Goal: Task Accomplishment & Management: Manage account settings

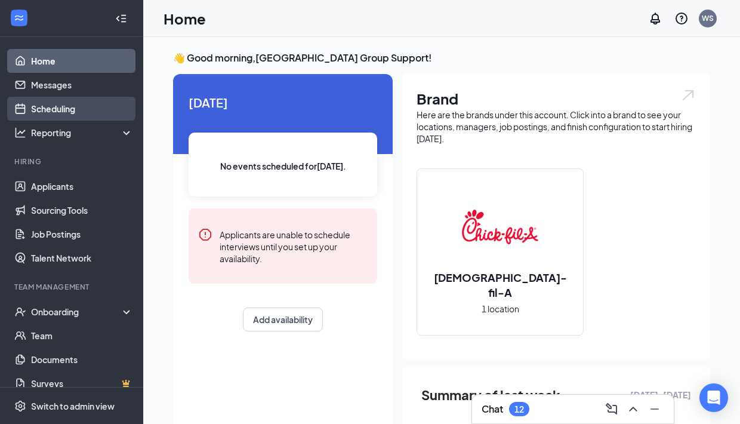
click at [99, 107] on link "Scheduling" at bounding box center [82, 109] width 102 height 24
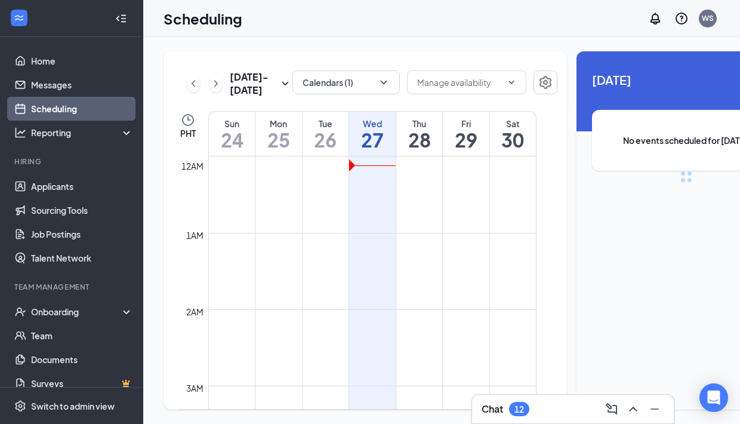
scroll to position [587, 0]
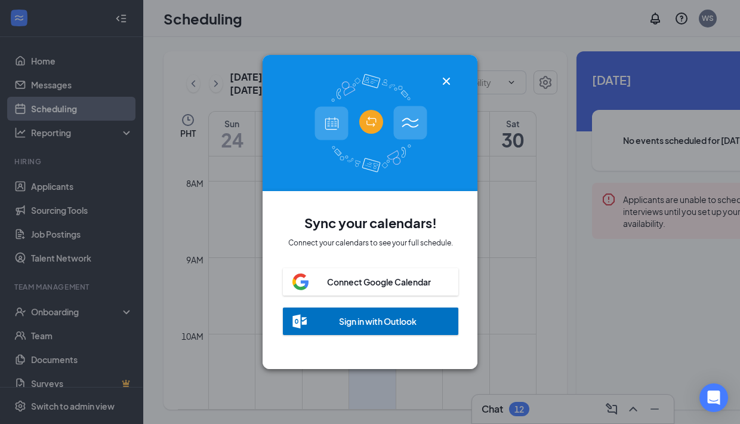
click at [448, 82] on icon "Cross" at bounding box center [446, 81] width 7 height 7
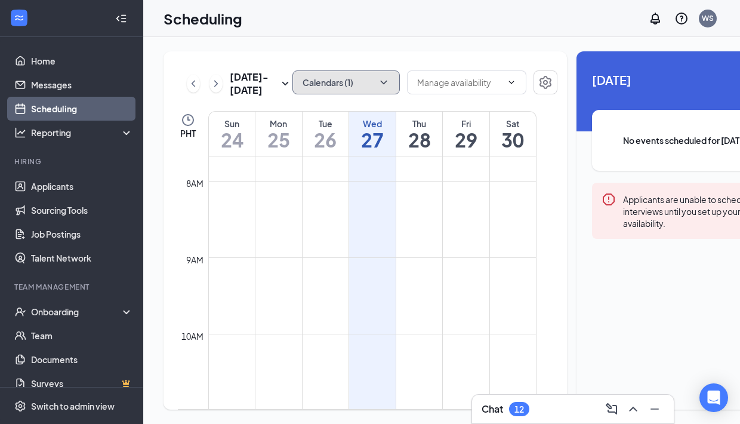
click at [378, 83] on icon "ChevronDown" at bounding box center [384, 82] width 12 height 12
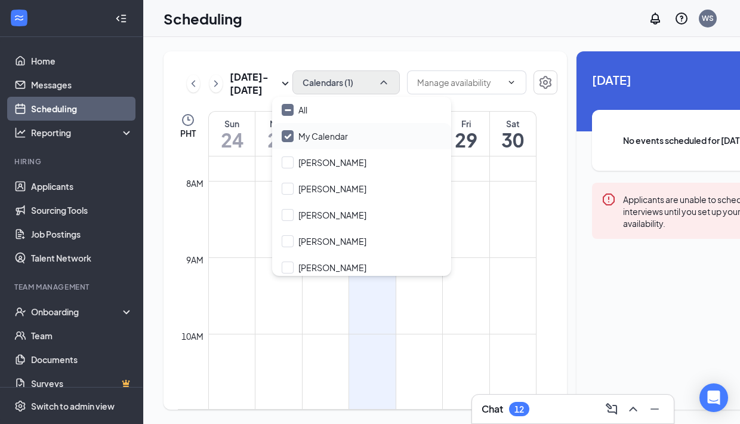
click at [289, 133] on input "My Calendar" at bounding box center [315, 136] width 66 height 12
checkbox input "true"
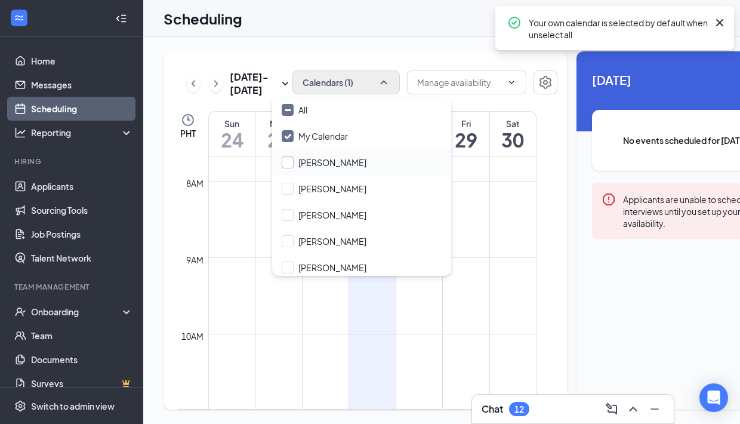
click at [290, 159] on input "Alonia Baldwin" at bounding box center [324, 162] width 85 height 12
checkbox input "false"
checkbox input "true"
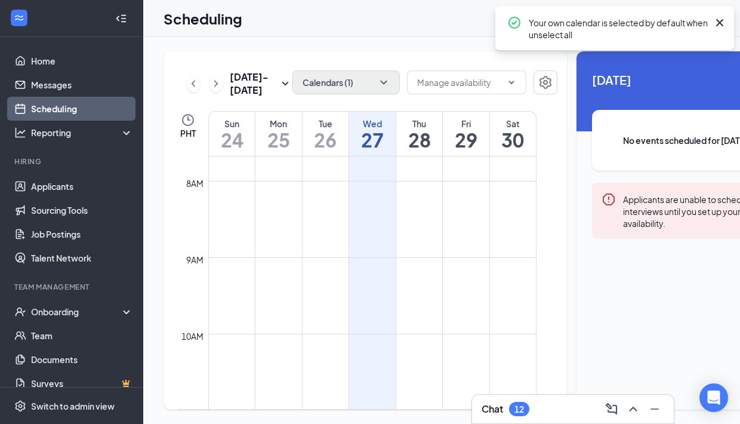
click at [417, 54] on div "Aug 24 - Aug 30 Calendars (1) PHT Sun 24 Mon 25 Tue 26 Wed 27 Thu 28 Fri 29 Sat…" at bounding box center [366, 230] width 404 height 358
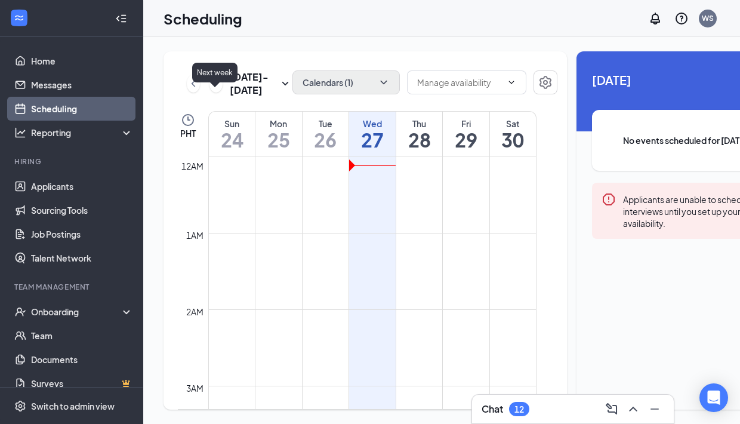
click at [214, 91] on icon "ChevronRight" at bounding box center [216, 83] width 12 height 14
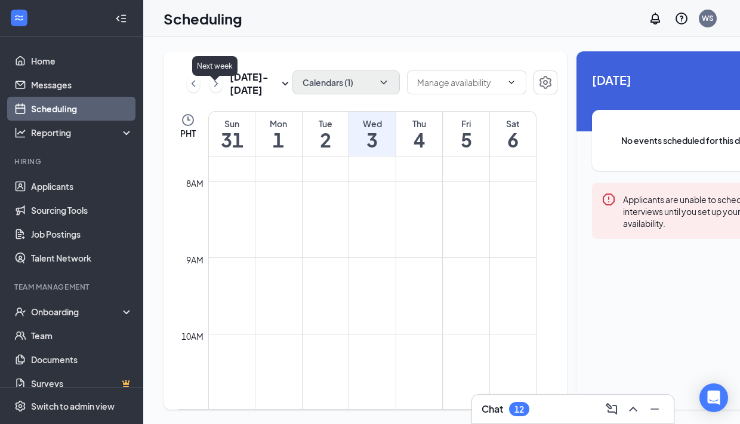
click at [211, 91] on icon "ChevronRight" at bounding box center [216, 83] width 12 height 14
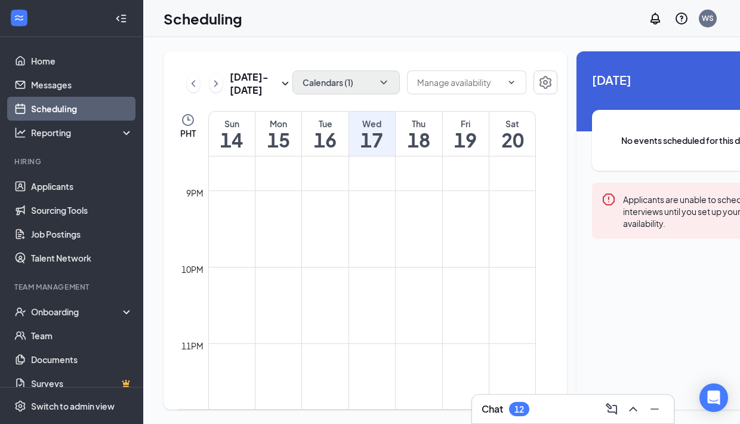
scroll to position [1608, 0]
click at [218, 91] on icon "ChevronRight" at bounding box center [216, 83] width 12 height 14
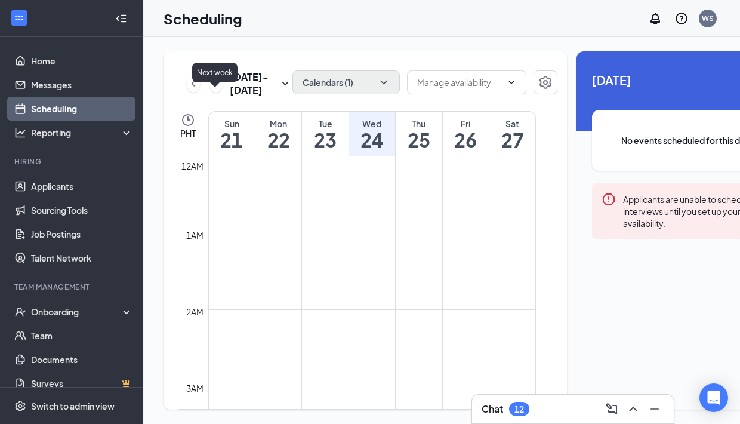
click at [210, 91] on icon "ChevronRight" at bounding box center [216, 83] width 12 height 14
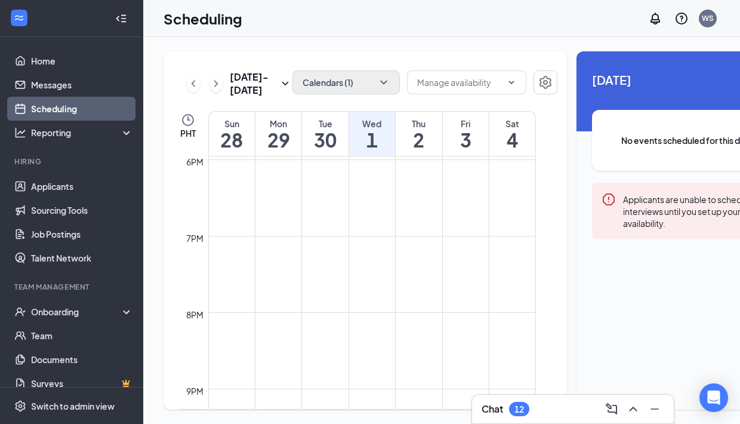
scroll to position [1595, 0]
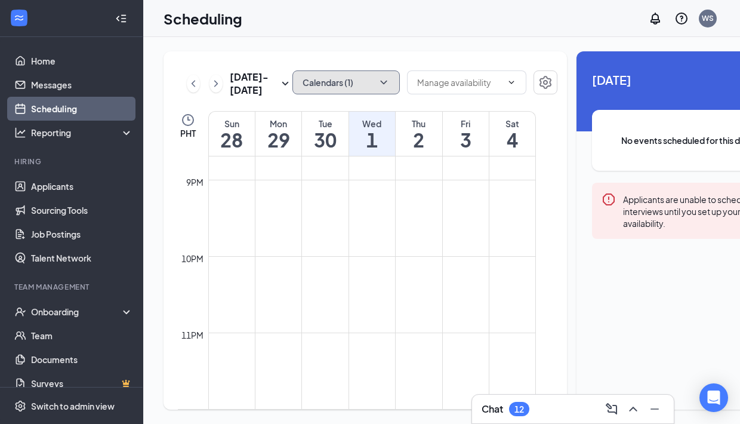
click at [380, 83] on icon "ChevronDown" at bounding box center [383, 83] width 7 height 4
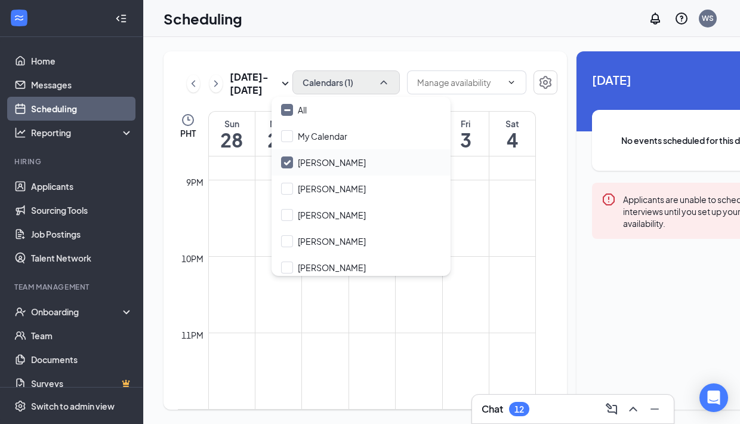
click at [287, 156] on div "Alonia Baldwin" at bounding box center [361, 162] width 179 height 26
checkbox input "true"
checkbox input "false"
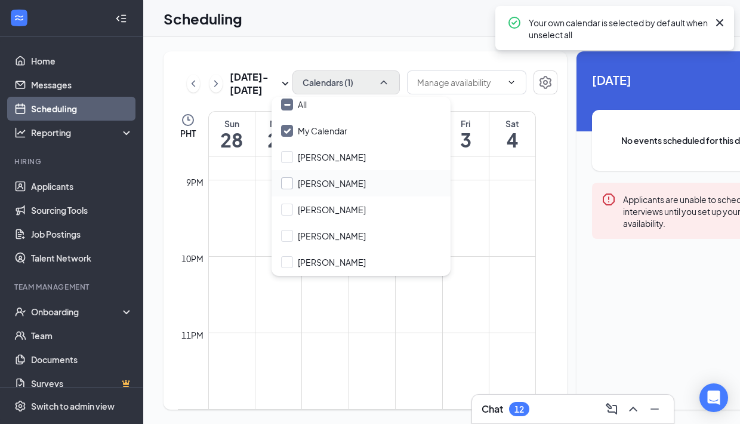
scroll to position [31, 0]
click at [289, 263] on input "Nancy" at bounding box center [323, 263] width 85 height 12
checkbox input "true"
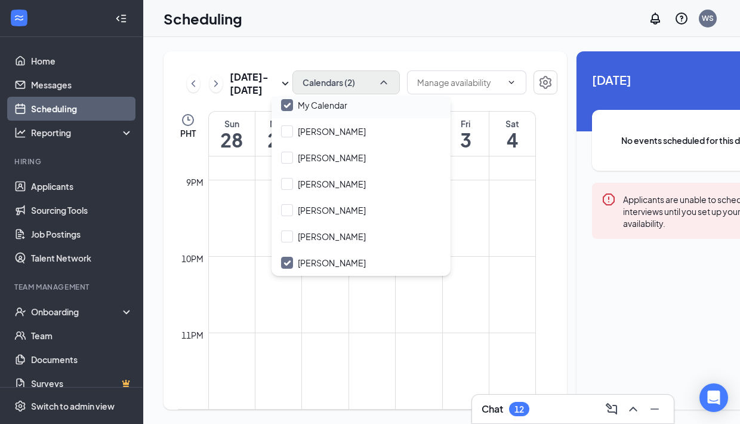
click at [290, 103] on input "My Calendar" at bounding box center [314, 105] width 66 height 12
checkbox input "false"
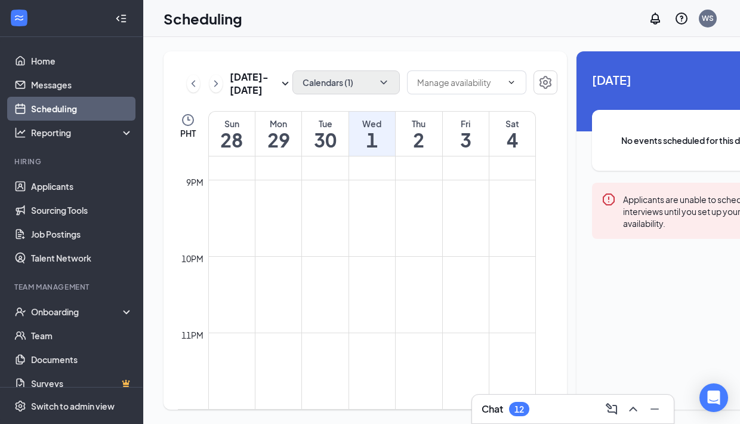
click at [577, 246] on div "1 October No events scheduled for this day. Applicants are unable to schedule i…" at bounding box center [687, 166] width 220 height 231
click at [190, 86] on icon "ChevronLeft" at bounding box center [194, 83] width 12 height 14
click at [190, 86] on div "Sep 21 - Sep 27" at bounding box center [240, 83] width 106 height 26
click at [193, 91] on icon "ChevronLeft" at bounding box center [194, 83] width 12 height 14
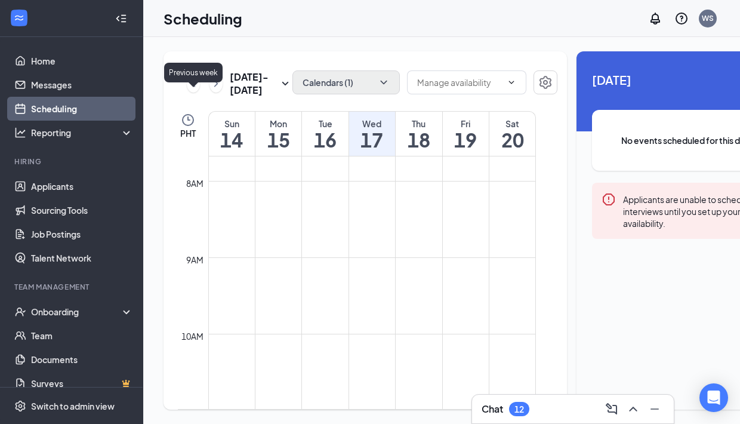
click at [193, 91] on icon "ChevronLeft" at bounding box center [194, 83] width 12 height 14
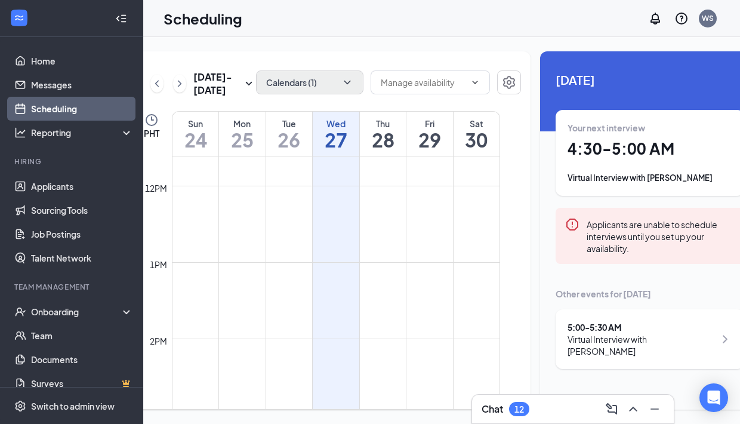
scroll to position [0, 35]
click at [720, 338] on icon "ChevronRight" at bounding box center [727, 339] width 14 height 14
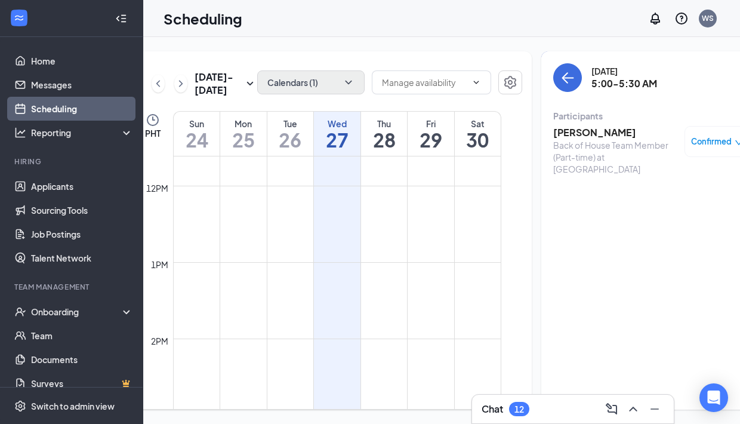
click at [735, 143] on icon "down" at bounding box center [739, 143] width 8 height 8
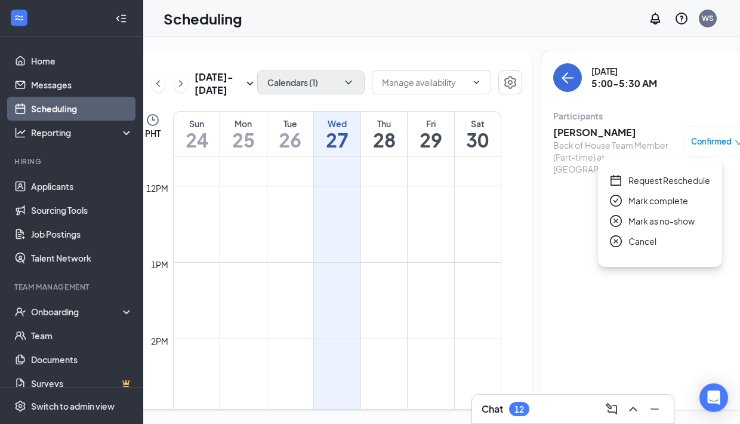
click at [542, 257] on div "Wednesday, Aug 27 5:00-5:30 AM Participants Cameron Hayes Back of House Team Me…" at bounding box center [652, 230] width 220 height 358
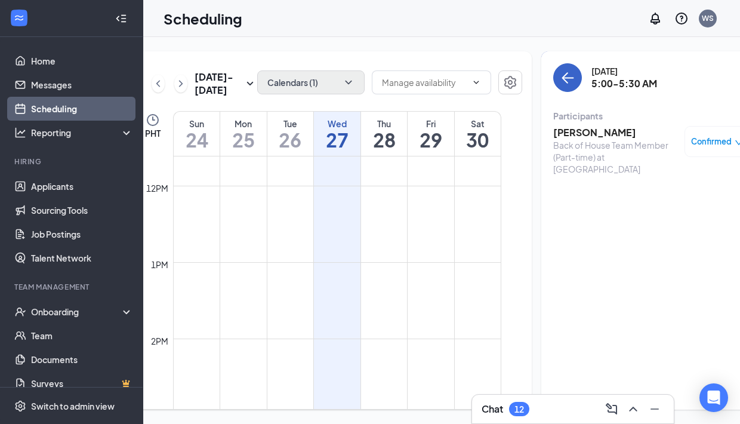
click at [554, 86] on button "back-button" at bounding box center [568, 77] width 29 height 29
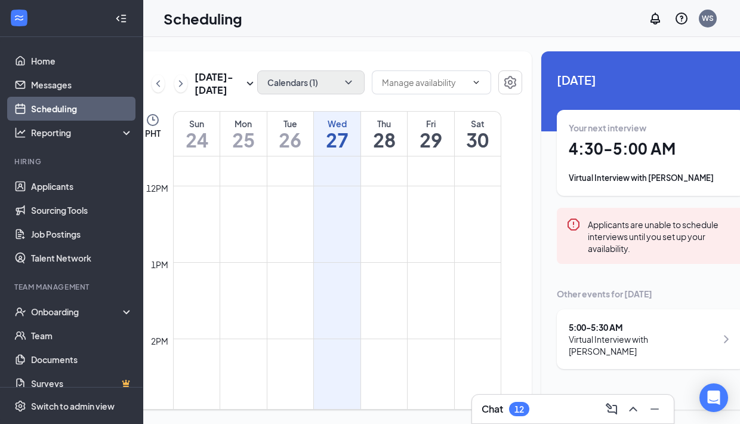
click at [684, 169] on div "Your next interview 4:30 - 5:00 AM Virtual Interview with Alesia Summers" at bounding box center [651, 153] width 165 height 62
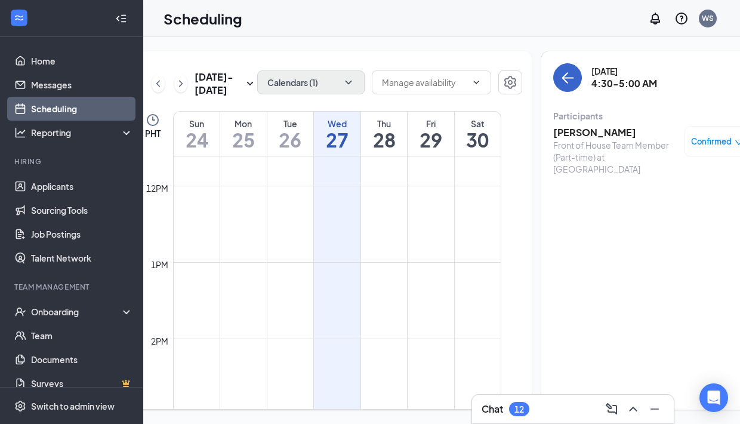
click at [563, 78] on icon "ArrowLeft" at bounding box center [568, 78] width 11 height 1
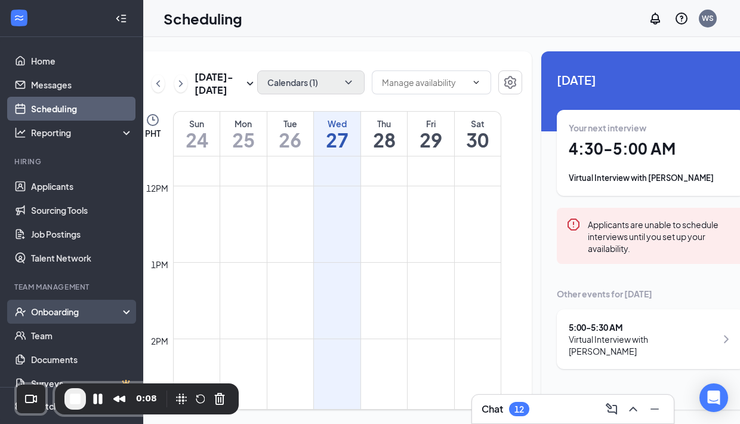
scroll to position [13, 0]
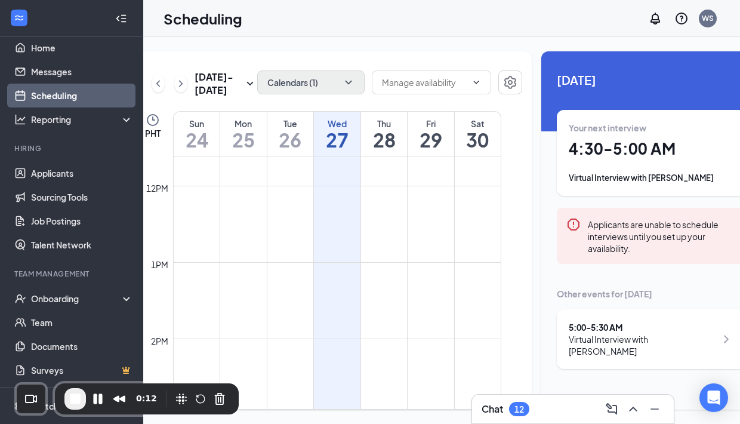
click at [109, 87] on link "Scheduling" at bounding box center [82, 96] width 102 height 24
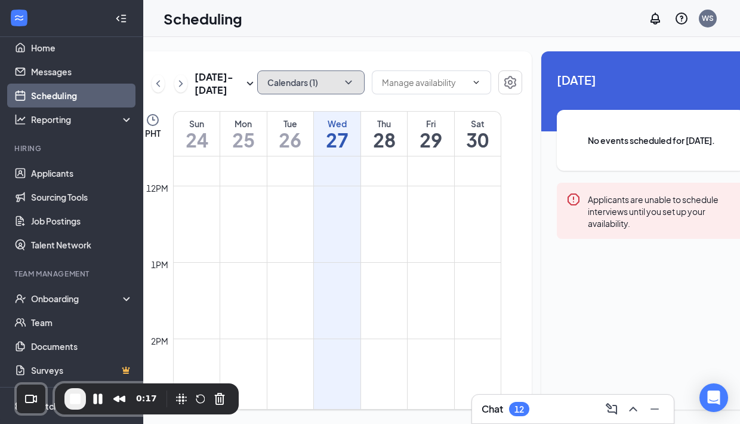
click at [343, 81] on icon "ChevronDown" at bounding box center [349, 82] width 12 height 12
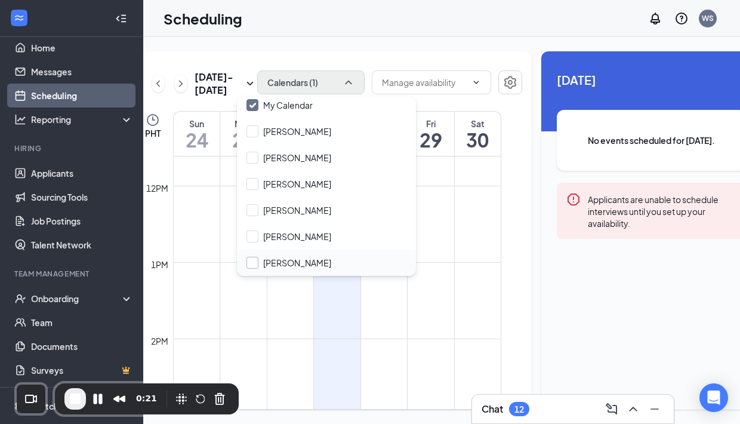
click at [256, 262] on input "Nancy" at bounding box center [289, 263] width 85 height 12
checkbox input "true"
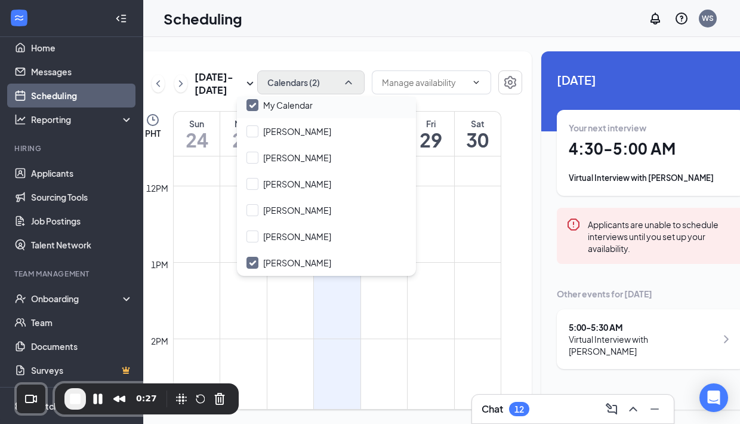
click at [256, 106] on input "My Calendar" at bounding box center [280, 105] width 66 height 12
checkbox input "false"
click at [460, 97] on div at bounding box center [431, 83] width 119 height 26
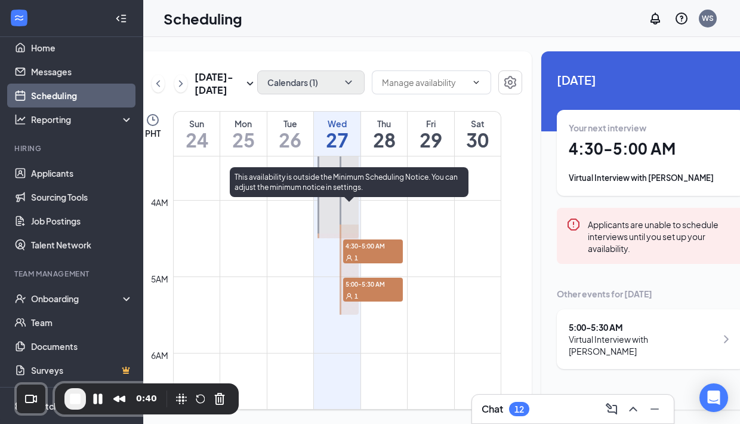
scroll to position [266, 0]
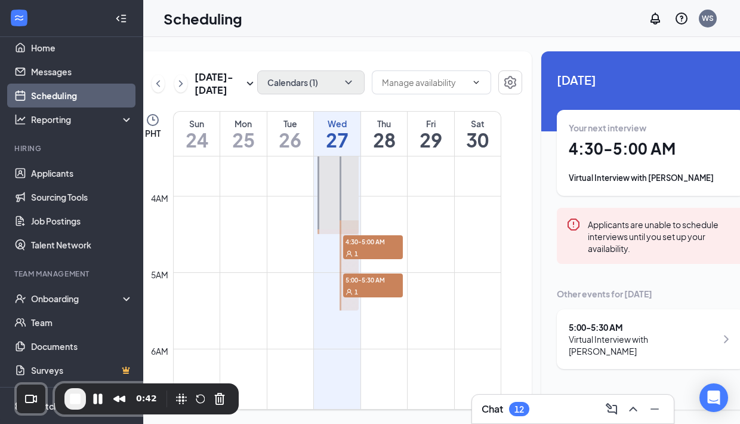
click at [653, 176] on div "Virtual Interview with Alesia Summers" at bounding box center [651, 178] width 165 height 12
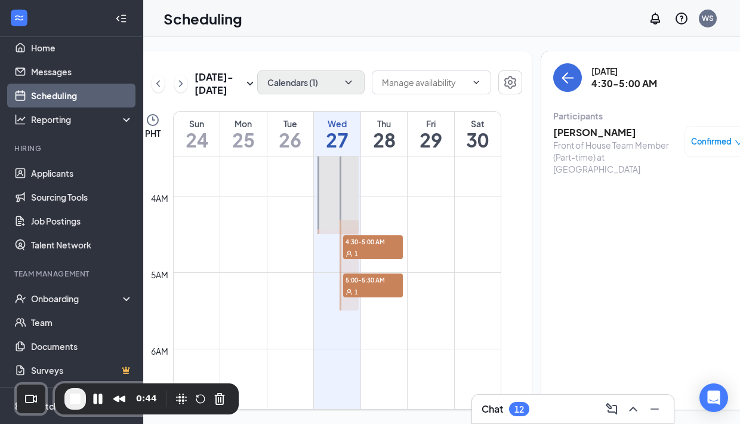
click at [736, 142] on icon "down" at bounding box center [739, 142] width 7 height 5
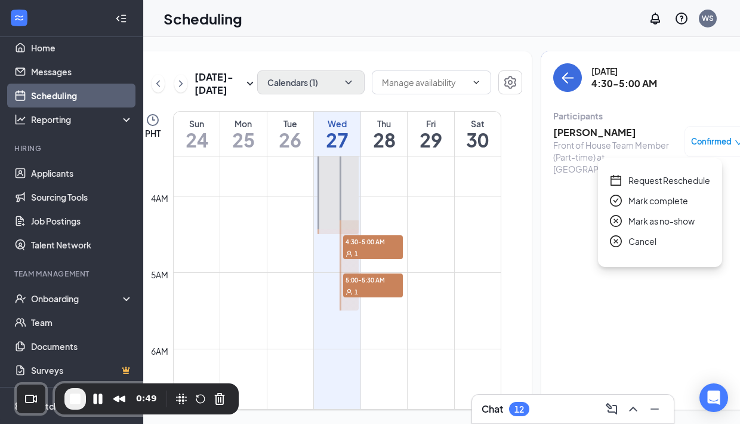
click at [671, 184] on span "Request Reschedule" at bounding box center [670, 180] width 82 height 13
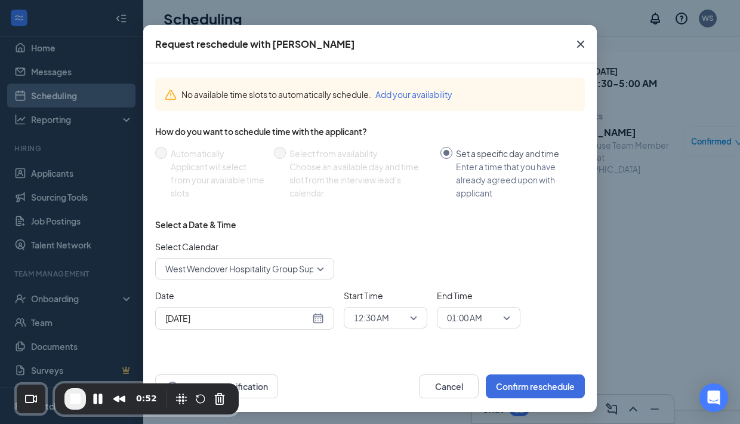
scroll to position [37, 0]
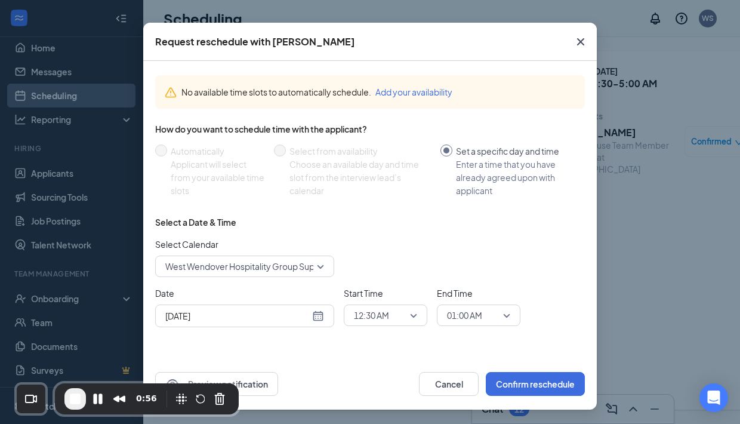
click at [582, 42] on icon "Cross" at bounding box center [580, 41] width 7 height 7
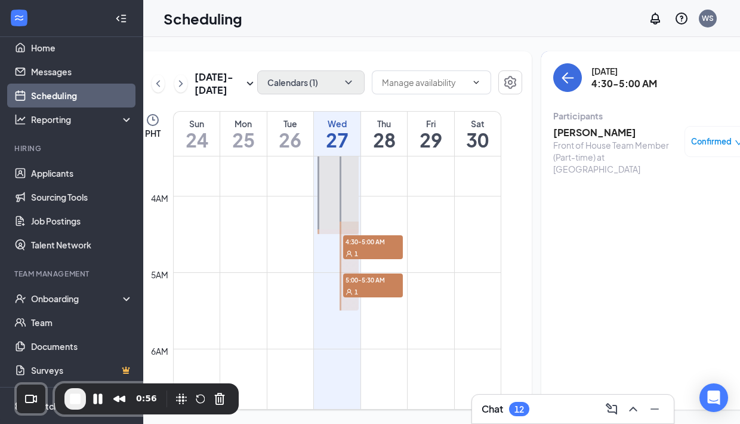
scroll to position [0, 0]
click at [561, 76] on icon "ArrowLeft" at bounding box center [568, 77] width 14 height 14
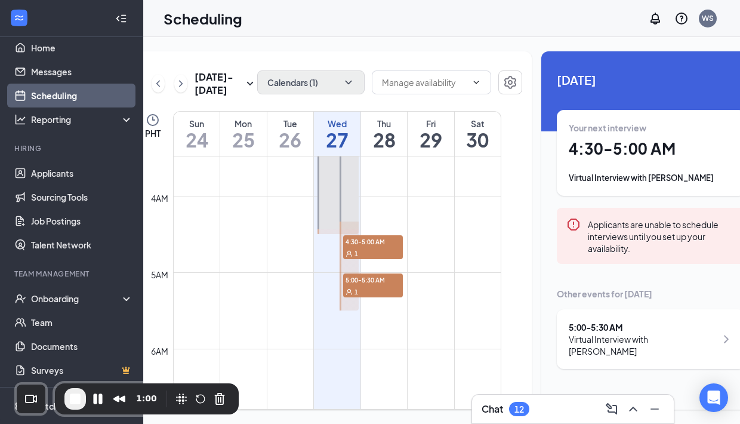
click at [671, 340] on div "Virtual Interview with Cameron Hayes" at bounding box center [643, 345] width 148 height 24
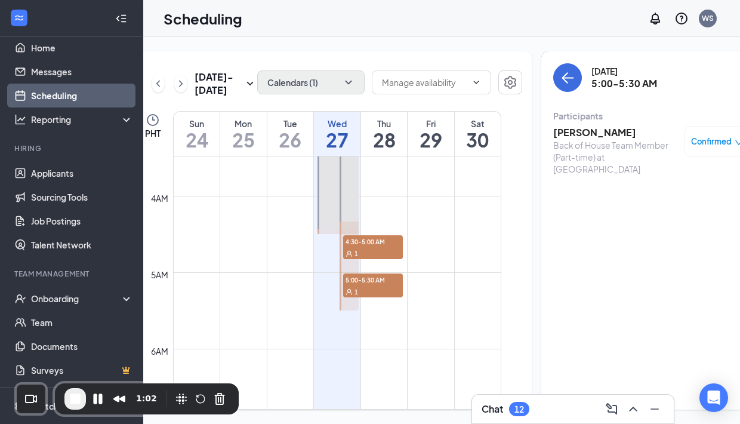
click at [735, 142] on icon "down" at bounding box center [739, 143] width 8 height 8
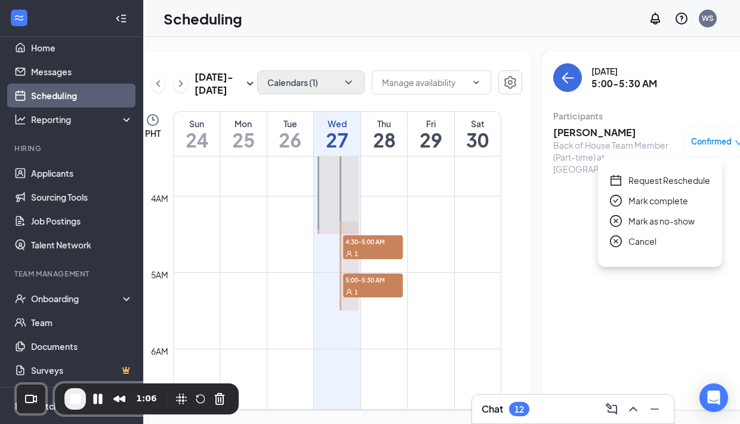
click at [558, 208] on div "Wednesday, Aug 27 5:00-5:30 AM Participants Cameron Hayes Back of House Team Me…" at bounding box center [652, 230] width 220 height 358
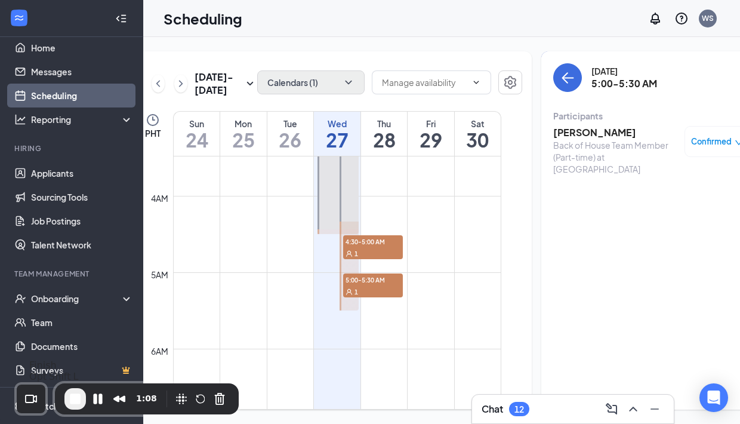
click at [73, 397] on span "End Recording" at bounding box center [75, 399] width 14 height 14
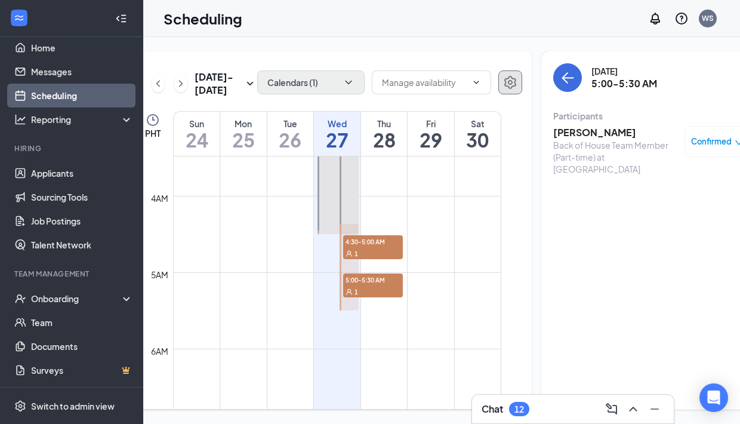
click at [503, 84] on icon "Settings" at bounding box center [510, 82] width 14 height 14
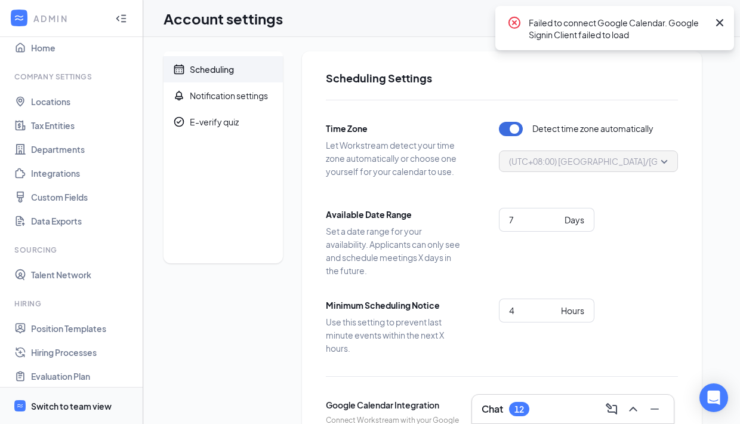
click at [81, 402] on div "Switch to team view" at bounding box center [71, 406] width 81 height 12
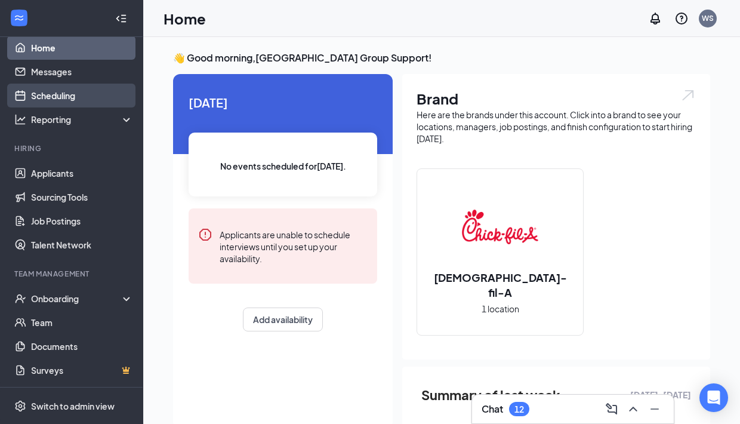
click at [89, 90] on link "Scheduling" at bounding box center [82, 96] width 102 height 24
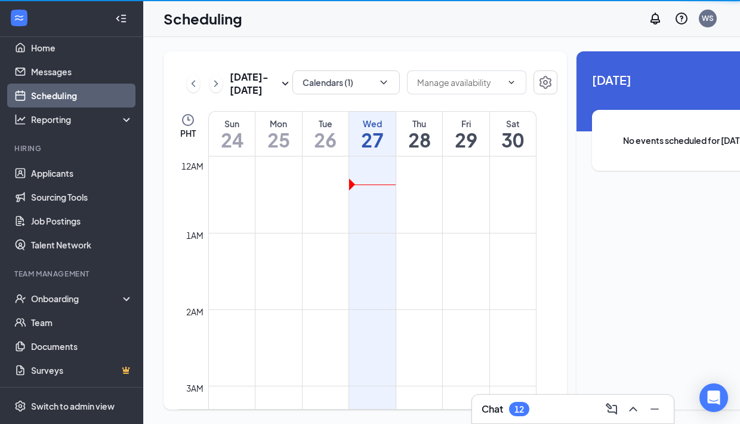
scroll to position [587, 0]
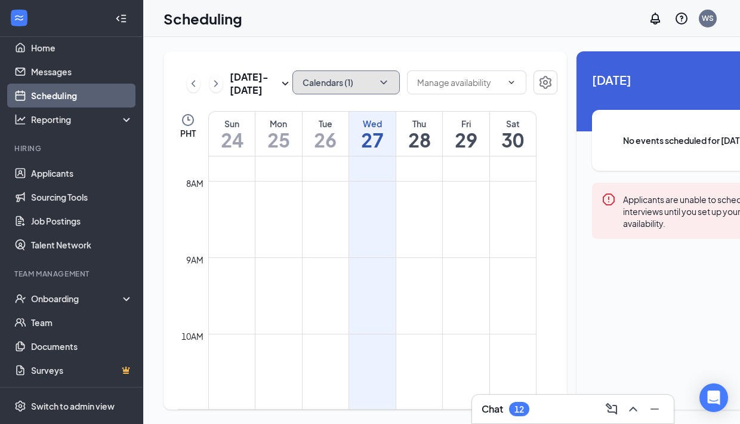
click at [371, 81] on button "Calendars (1)" at bounding box center [346, 82] width 107 height 24
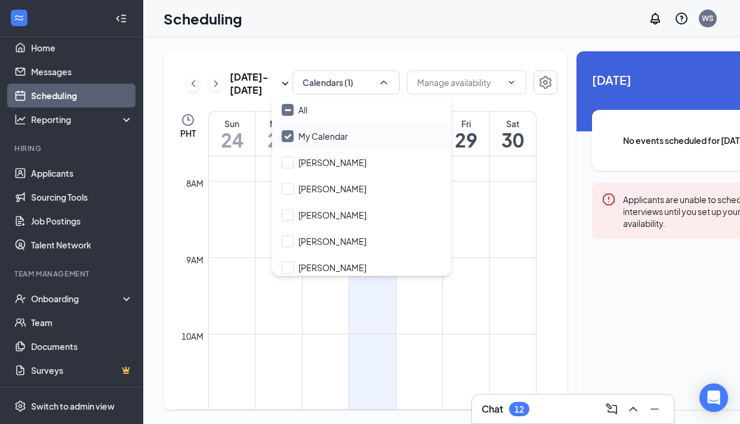
click at [281, 131] on div "My Calendar" at bounding box center [361, 136] width 179 height 26
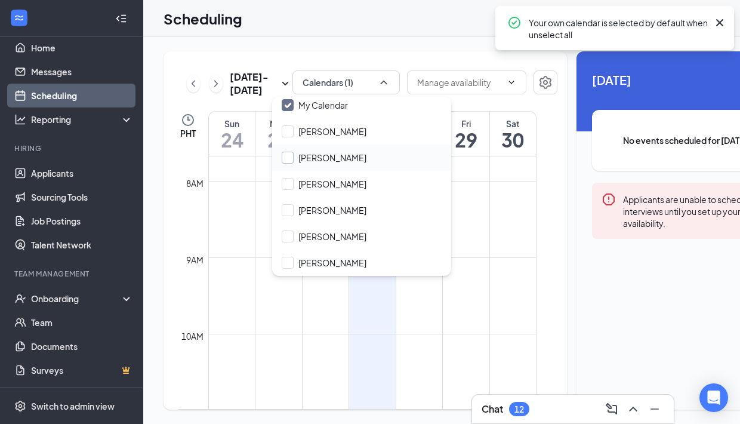
scroll to position [30, 0]
click at [291, 262] on input "Nancy" at bounding box center [324, 264] width 85 height 12
checkbox input "false"
checkbox input "true"
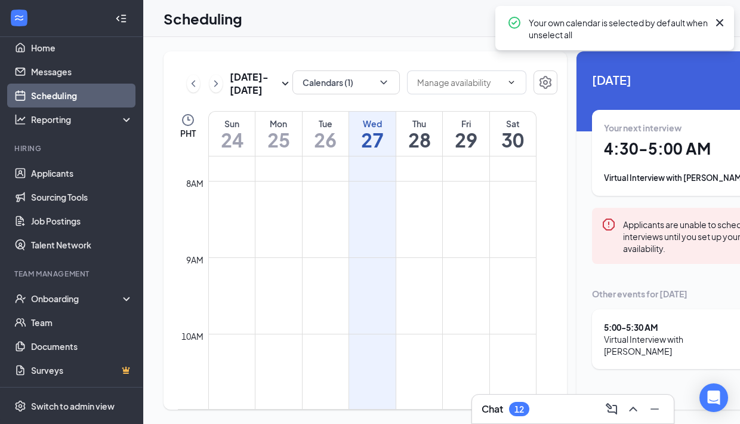
click at [509, 97] on div "Calendars (1)" at bounding box center [425, 83] width 265 height 26
click at [540, 81] on icon "Settings" at bounding box center [546, 82] width 12 height 13
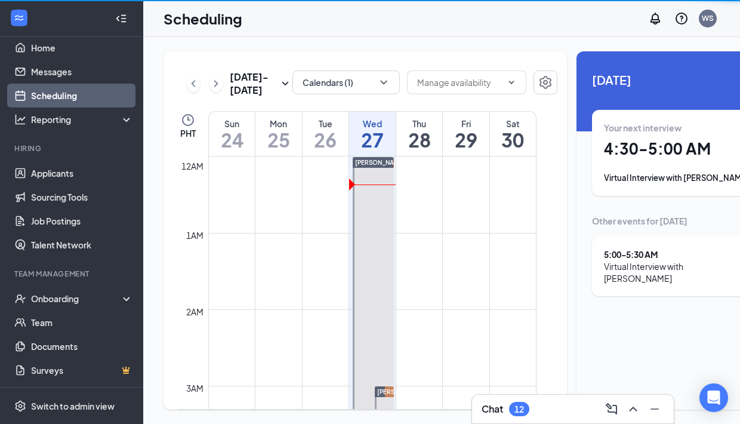
scroll to position [587, 0]
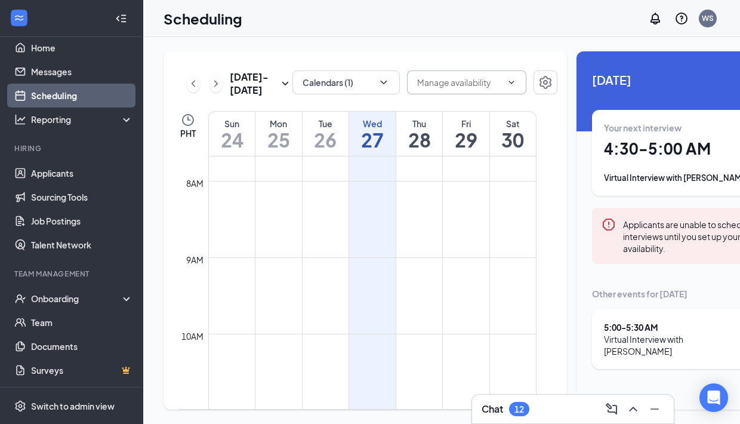
click at [497, 85] on span at bounding box center [466, 82] width 119 height 24
